Goal: Information Seeking & Learning: Find specific fact

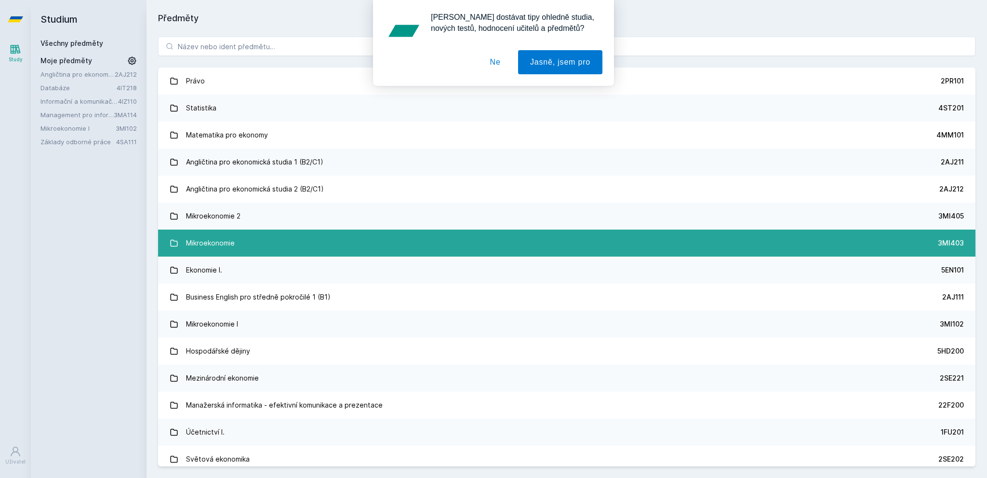
click at [271, 239] on link "Mikroekonomie 3MI403" at bounding box center [567, 243] width 818 height 27
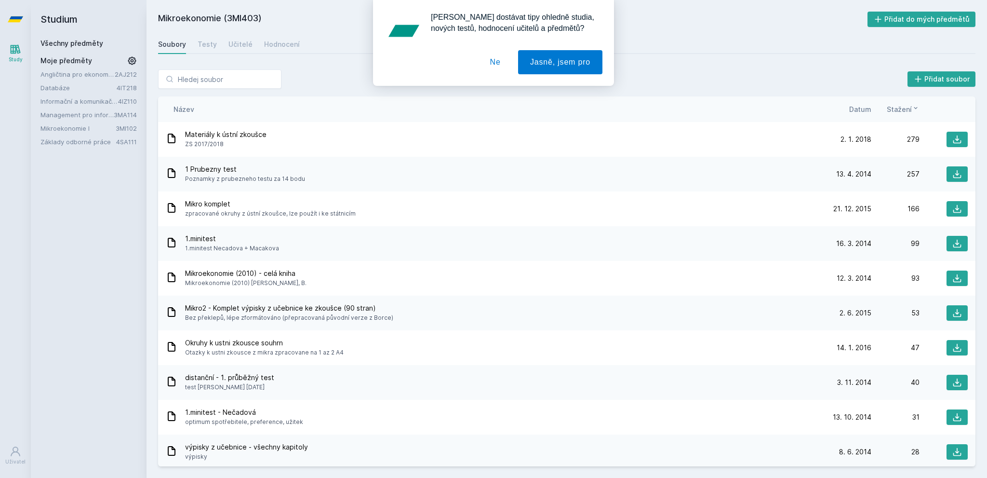
click at [488, 62] on button "Ne" at bounding box center [495, 62] width 35 height 24
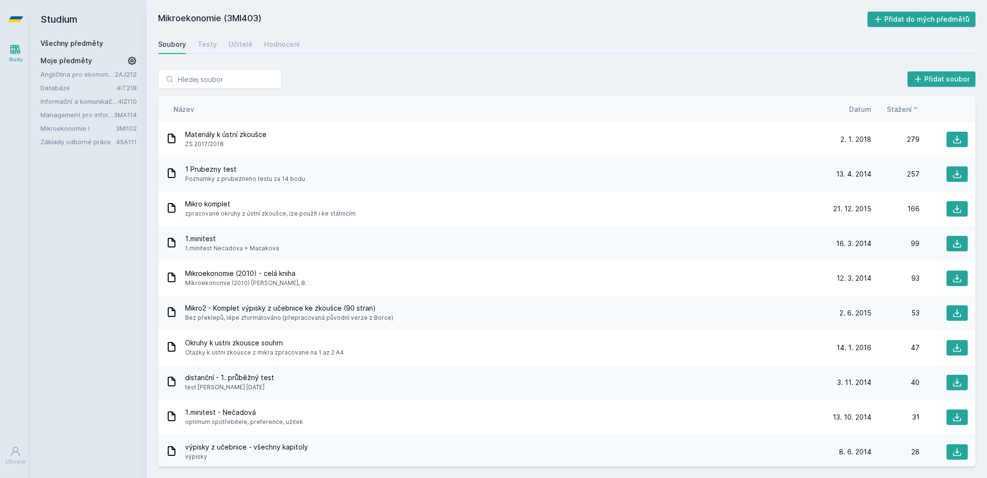
click at [419, 43] on div "Soubory Testy Učitelé Hodnocení" at bounding box center [567, 44] width 818 height 19
drag, startPoint x: 155, startPoint y: 15, endPoint x: 326, endPoint y: 21, distance: 170.8
click at [326, 21] on div "Mikroekonomie (3MI403) Přidat do mých předmětů [GEOGRAPHIC_DATA] Testy Učitelé …" at bounding box center [567, 239] width 841 height 478
click at [326, 21] on h2 "Mikroekonomie (3MI403)" at bounding box center [513, 19] width 710 height 15
drag, startPoint x: 326, startPoint y: 21, endPoint x: 196, endPoint y: 12, distance: 130.0
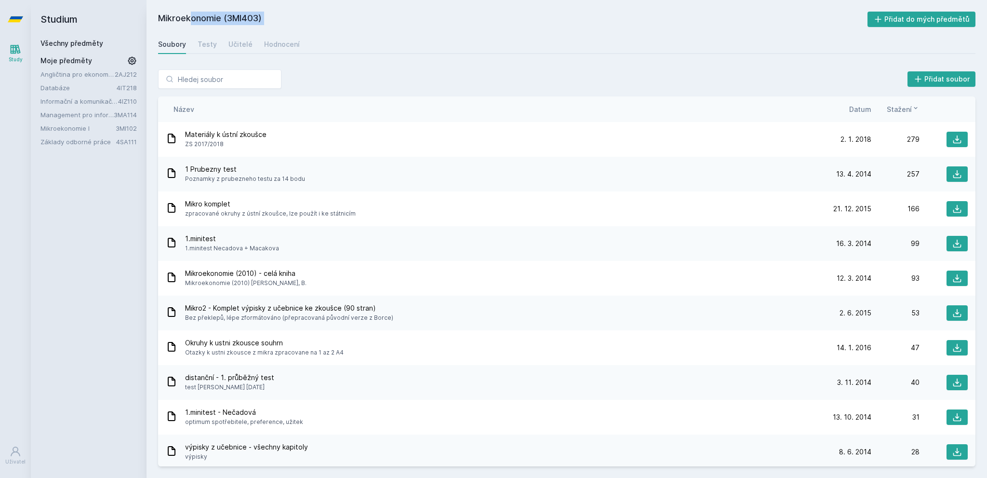
click at [196, 12] on h2 "Mikroekonomie (3MI403)" at bounding box center [513, 19] width 710 height 15
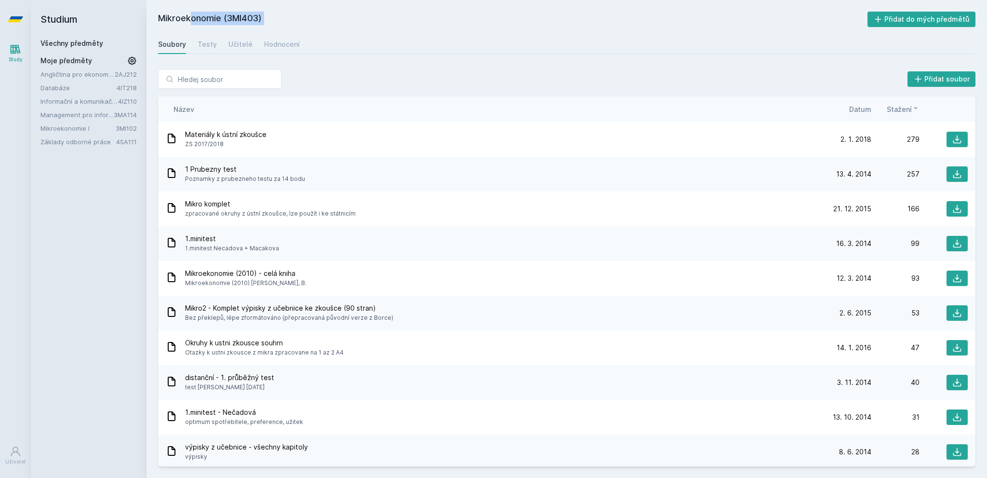
click at [320, 24] on h2 "Mikroekonomie (3MI403)" at bounding box center [513, 19] width 710 height 15
drag, startPoint x: 265, startPoint y: 21, endPoint x: 165, endPoint y: 15, distance: 100.0
click at [139, 17] on div "Studium Všechny předměty Moje předměty Angličtina pro ekonomická studia 2 (B2/C…" at bounding box center [509, 239] width 957 height 478
click at [182, 14] on h2 "Mikroekonomie (3MI403)" at bounding box center [513, 19] width 710 height 15
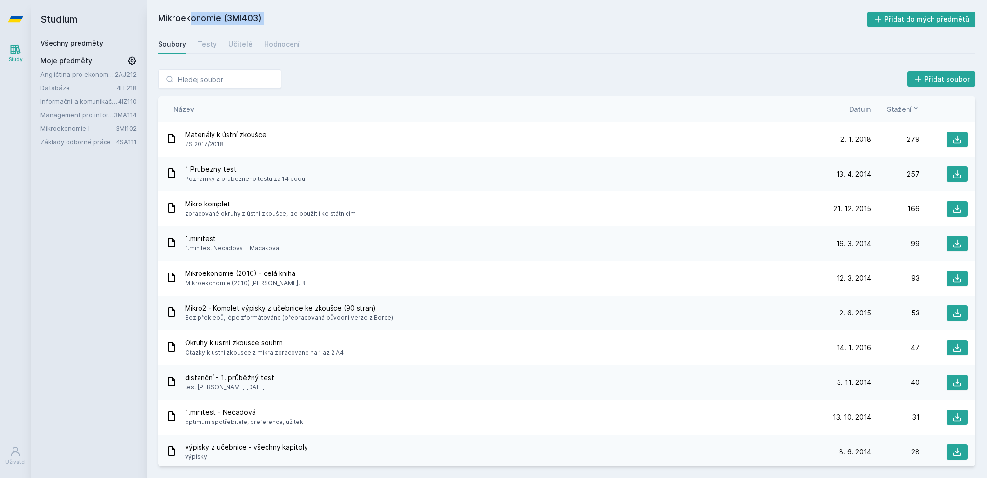
click at [182, 14] on h2 "Mikroekonomie (3MI403)" at bounding box center [513, 19] width 710 height 15
click at [304, 16] on h2 "Mikroekonomie (3MI403)" at bounding box center [513, 19] width 710 height 15
drag, startPoint x: 267, startPoint y: 19, endPoint x: 162, endPoint y: 15, distance: 105.2
click at [121, 16] on div "Studium Všechny předměty Moje předměty Angličtina pro ekonomická studia 2 (B2/C…" at bounding box center [509, 239] width 957 height 478
click at [174, 16] on h2 "Mikroekonomie (3MI403)" at bounding box center [513, 19] width 710 height 15
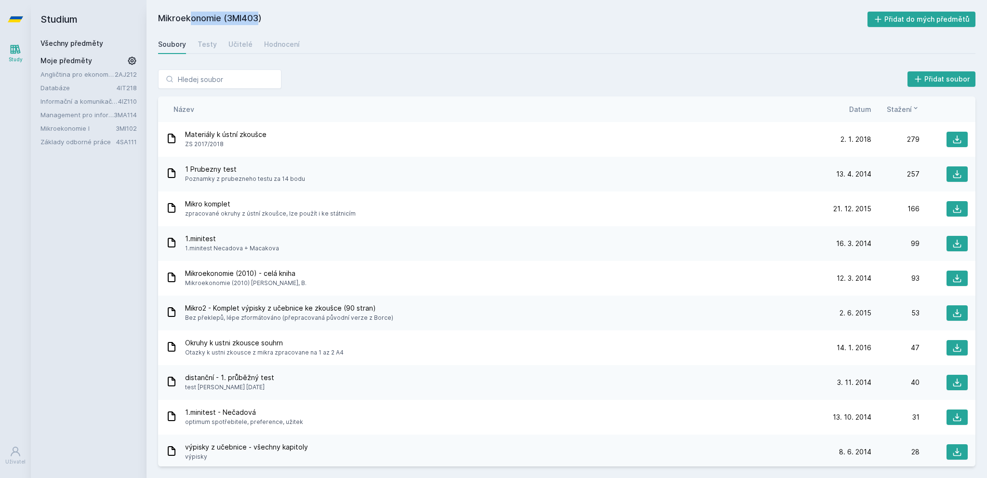
click at [174, 16] on h2 "Mikroekonomie (3MI403)" at bounding box center [513, 19] width 710 height 15
click at [310, 19] on h2 "Mikroekonomie (3MI403)" at bounding box center [513, 19] width 710 height 15
drag, startPoint x: 310, startPoint y: 19, endPoint x: 147, endPoint y: 21, distance: 163.0
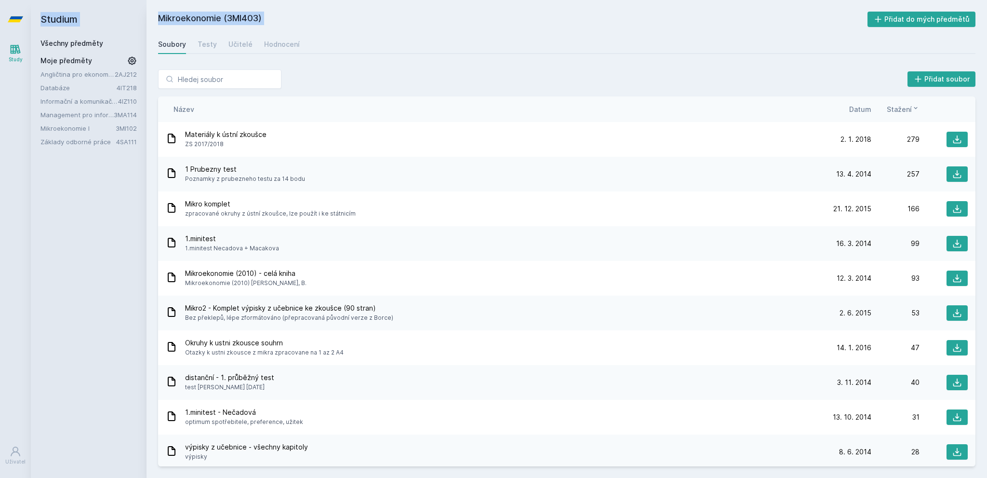
click at [144, 21] on div "Studium Všechny předměty Moje předměty Angličtina pro ekonomická studia 2 (B2/C…" at bounding box center [509, 239] width 957 height 478
click at [216, 14] on h2 "Mikroekonomie (3MI403)" at bounding box center [513, 19] width 710 height 15
click at [366, 25] on h2 "Mikroekonomie (3MI403)" at bounding box center [513, 19] width 710 height 15
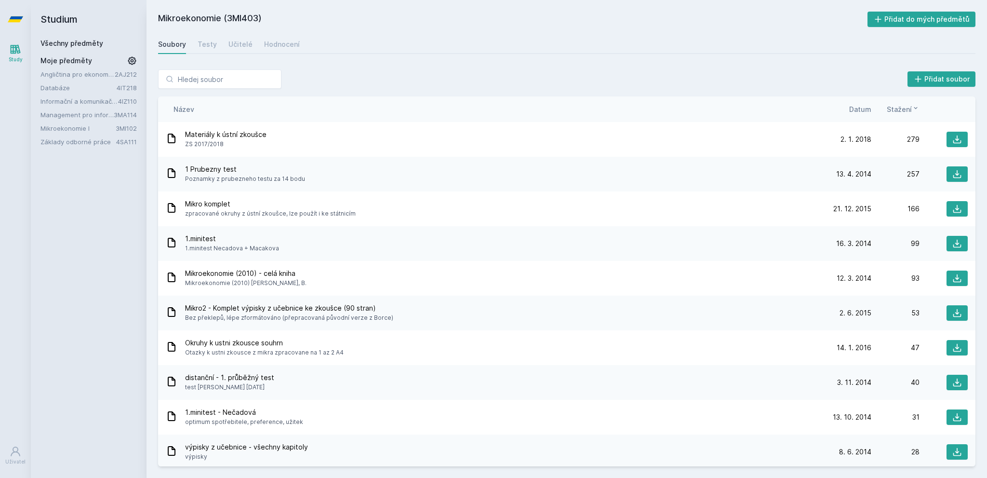
click at [436, 68] on div "Přidat soubor Řazení: Název Datum Stažení Název Datum Stažení Materiály k ústní…" at bounding box center [567, 268] width 841 height 420
drag, startPoint x: 736, startPoint y: 30, endPoint x: 219, endPoint y: 20, distance: 517.0
click at [219, 20] on div "Mikroekonomie (3MI403) Přidat do mých předmětů [GEOGRAPHIC_DATA] Testy Učitelé …" at bounding box center [567, 239] width 818 height 455
click at [228, 21] on h2 "Mikroekonomie (3MI403)" at bounding box center [513, 19] width 710 height 15
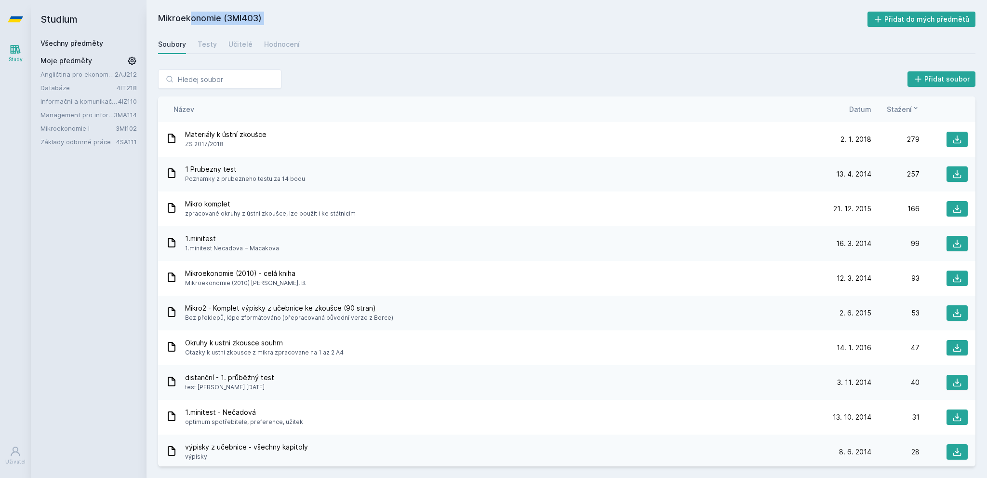
click at [228, 21] on h2 "Mikroekonomie (3MI403)" at bounding box center [513, 19] width 710 height 15
click at [338, 25] on h2 "Mikroekonomie (3MI403)" at bounding box center [513, 19] width 710 height 15
click at [190, 16] on h2 "Mikroekonomie (3MI403)" at bounding box center [513, 19] width 710 height 15
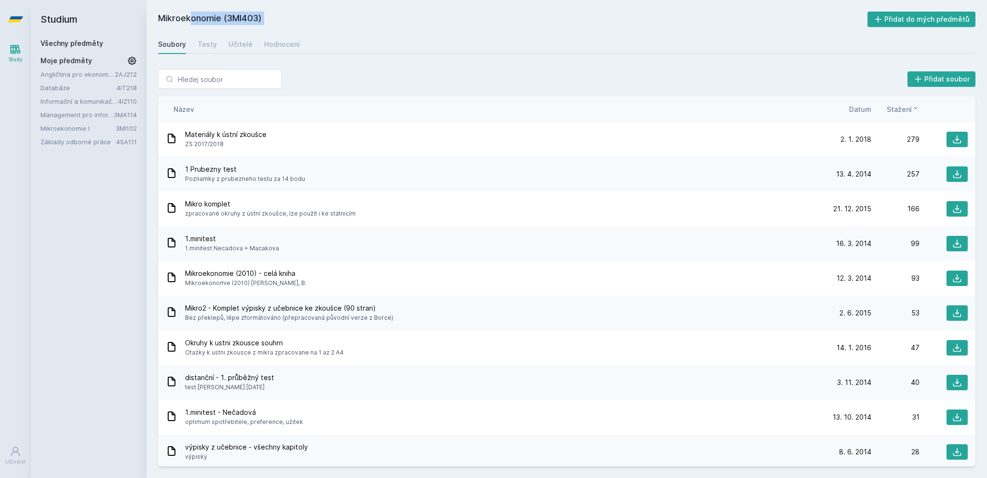
click at [190, 16] on h2 "Mikroekonomie (3MI403)" at bounding box center [513, 19] width 710 height 15
click at [213, 15] on h2 "Mikroekonomie (3MI403)" at bounding box center [513, 19] width 710 height 15
drag, startPoint x: 213, startPoint y: 15, endPoint x: 218, endPoint y: 16, distance: 4.9
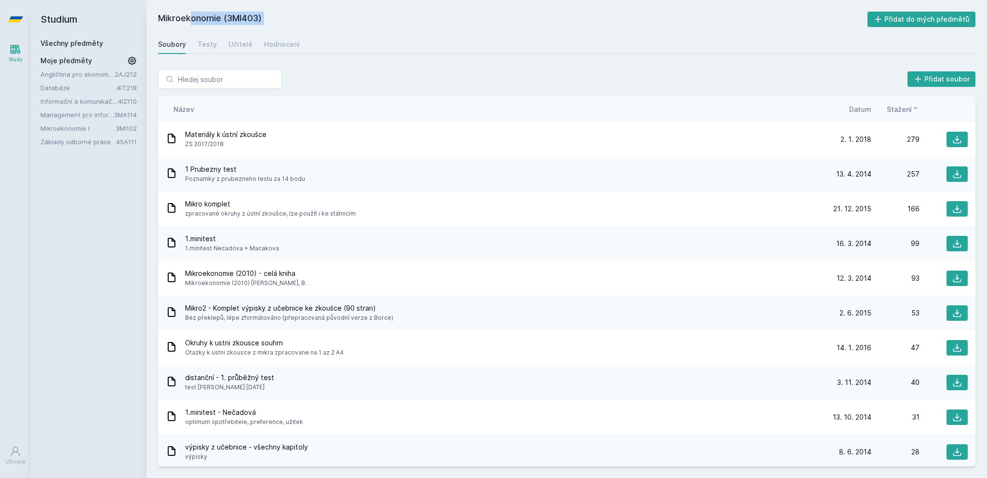
click at [214, 16] on h2 "Mikroekonomie (3MI403)" at bounding box center [513, 19] width 710 height 15
click at [299, 20] on h2 "Mikroekonomie (3MI403)" at bounding box center [513, 19] width 710 height 15
click at [608, 30] on div "Mikroekonomie (3MI403) Přidat do mých předmětů [GEOGRAPHIC_DATA] Testy Učitelé …" at bounding box center [567, 239] width 818 height 455
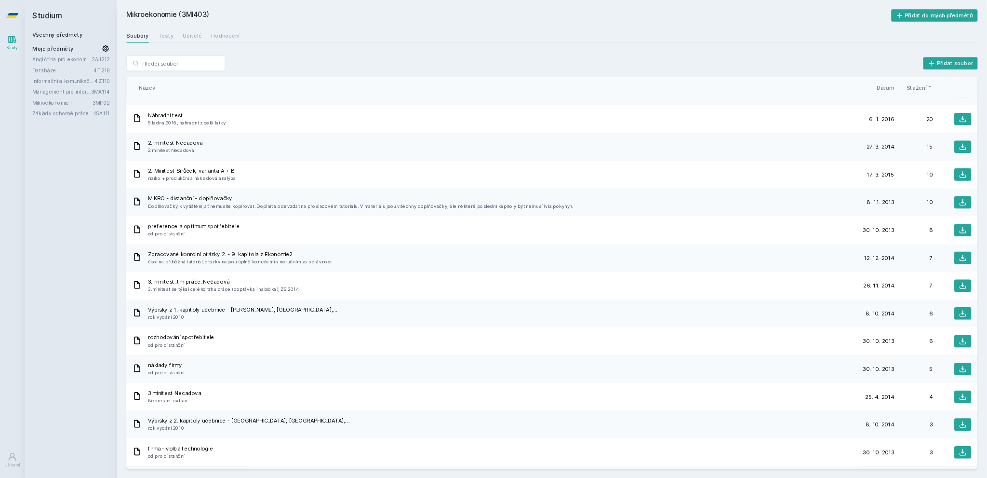
scroll to position [338, 0]
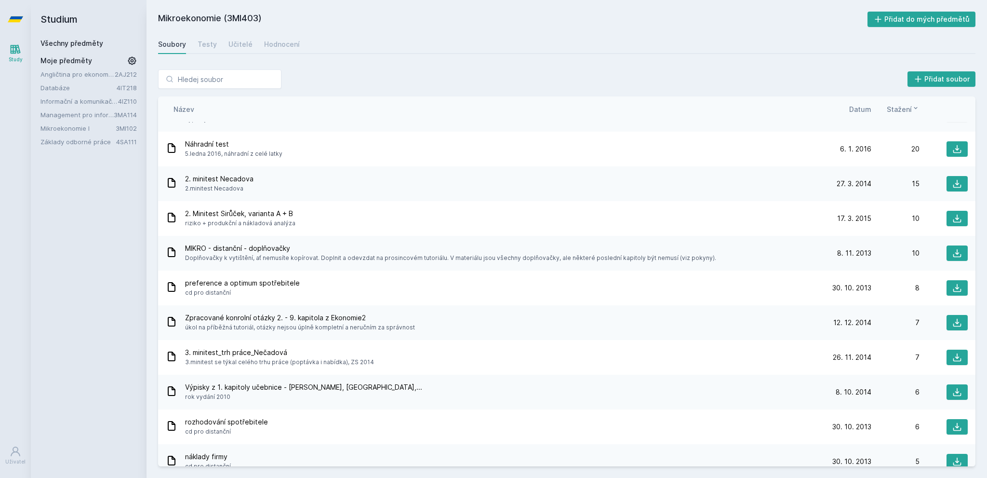
click at [631, 48] on div "Soubory Testy Učitelé Hodnocení" at bounding box center [567, 44] width 818 height 19
click at [630, 68] on div "Přidat soubor Řazení: Název Datum Stažení Název Datum Stažení Materiály k ústní…" at bounding box center [567, 268] width 841 height 420
click at [539, 112] on div "Název" at bounding box center [495, 109] width 658 height 10
type input "k"
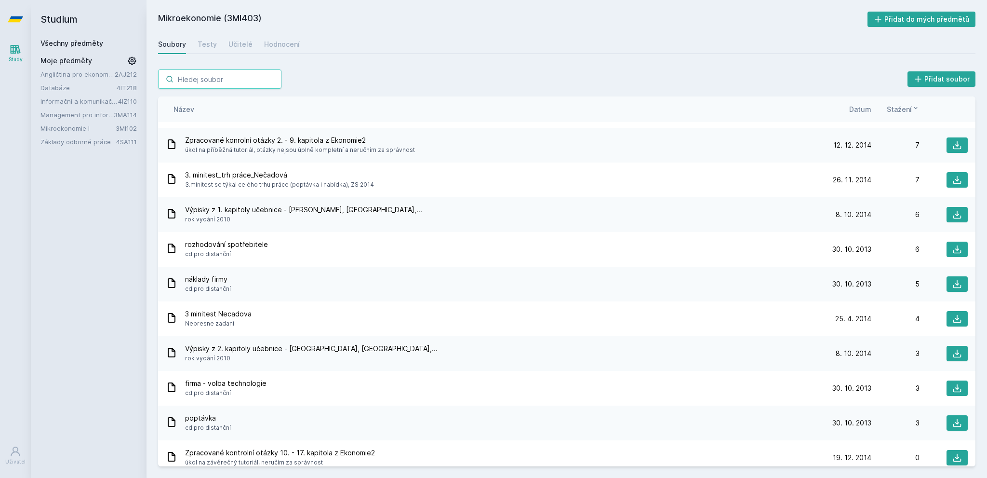
scroll to position [523, 0]
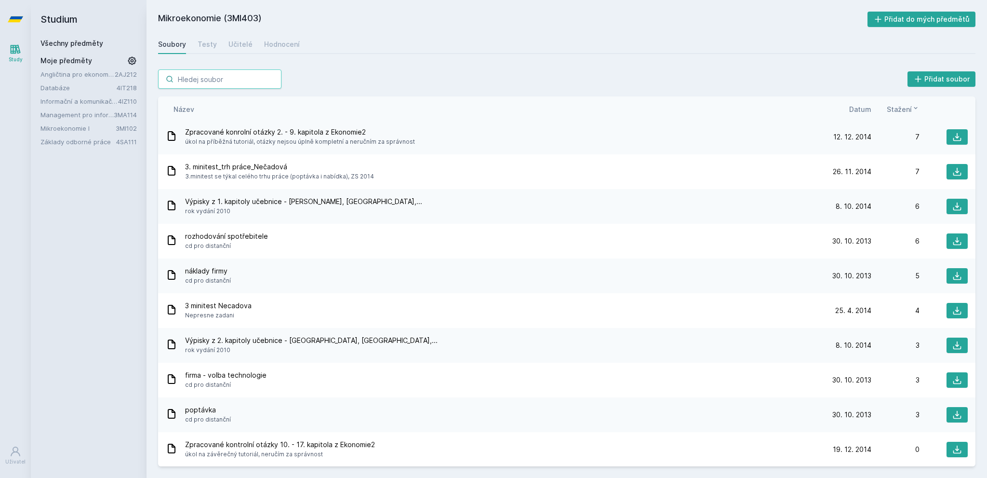
click at [209, 79] on input "search" at bounding box center [219, 78] width 123 height 19
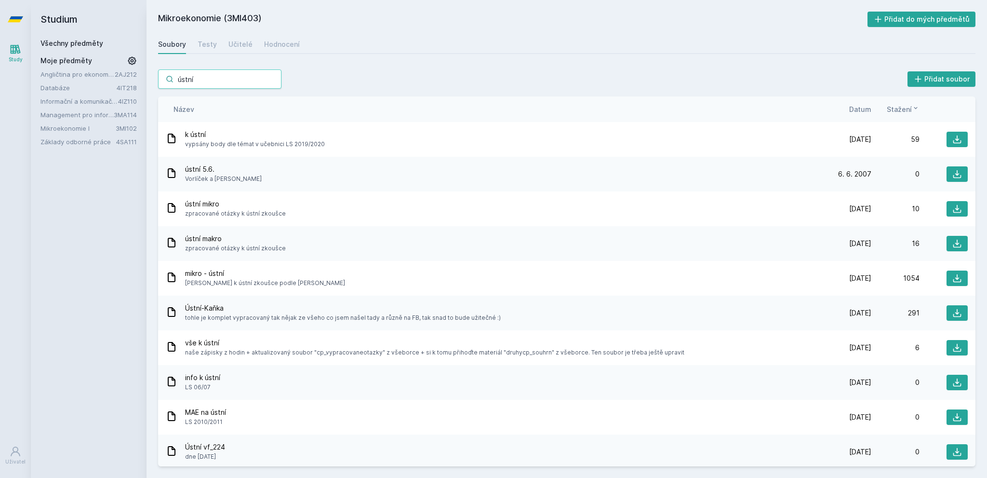
type input "ústní z"
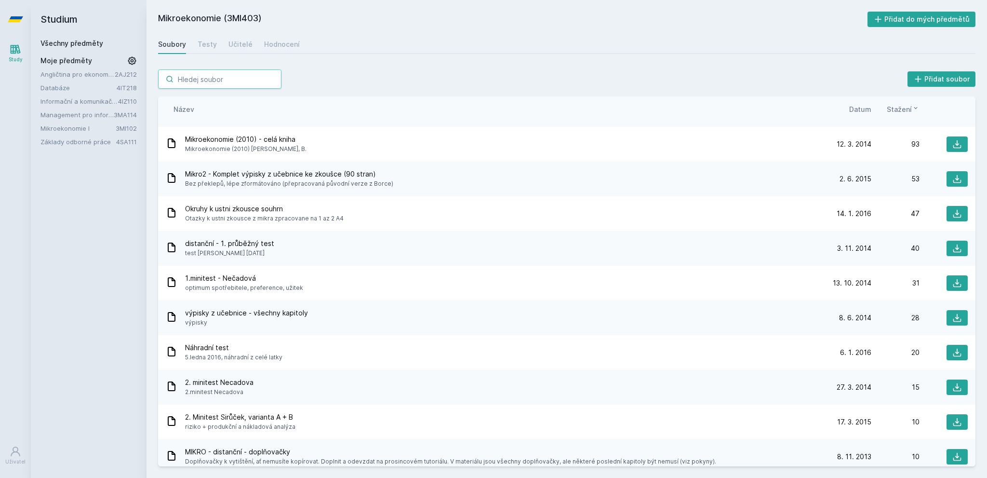
scroll to position [0, 0]
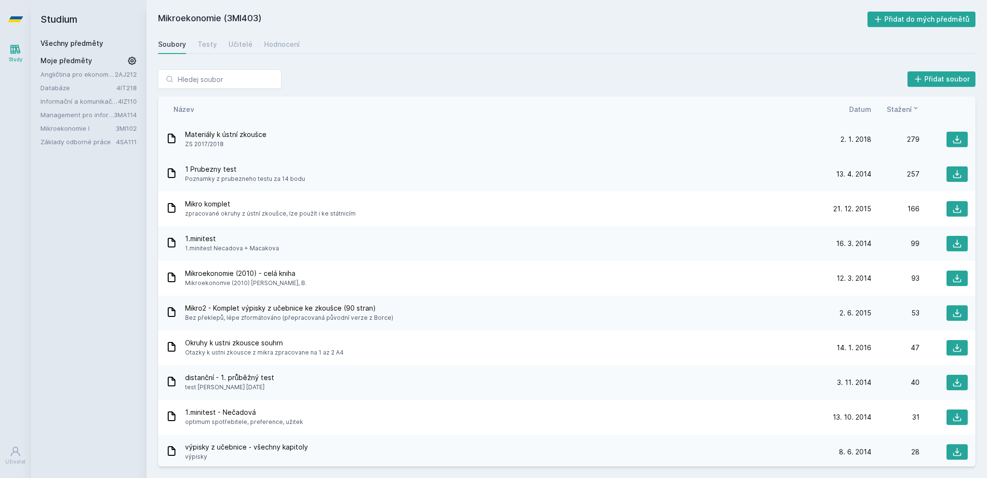
click at [256, 138] on span "Materiály k ústní zkoušce" at bounding box center [225, 135] width 81 height 10
click at [956, 142] on icon at bounding box center [958, 139] width 8 height 8
